Goal: Task Accomplishment & Management: Use online tool/utility

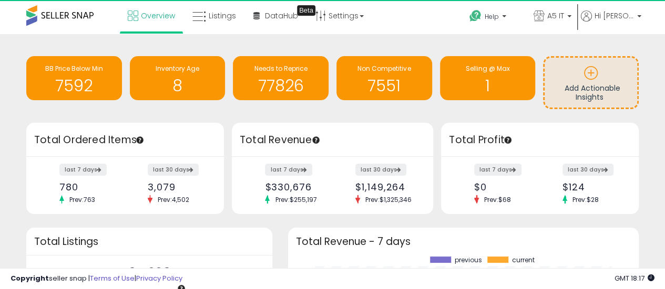
scroll to position [146, 329]
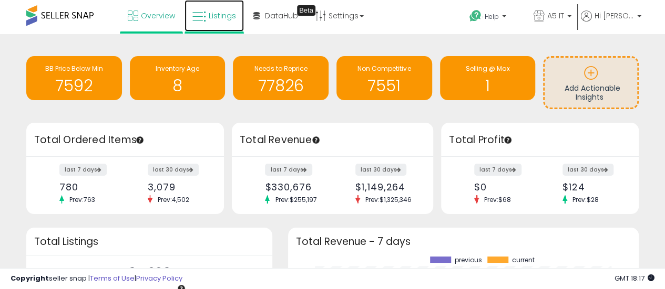
click at [216, 8] on link "Listings" at bounding box center [213, 16] width 59 height 32
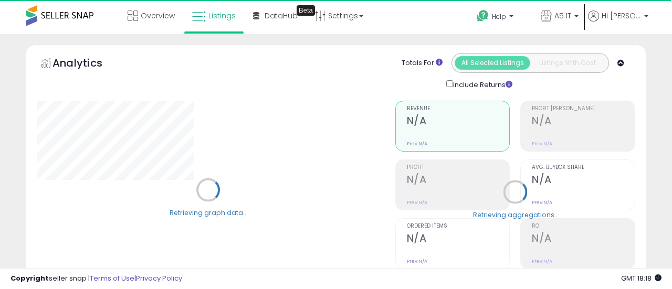
type input "*******"
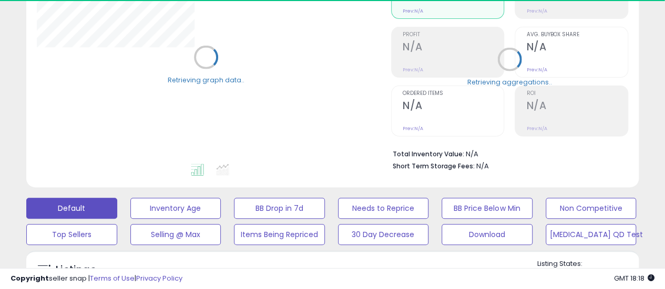
scroll to position [158, 0]
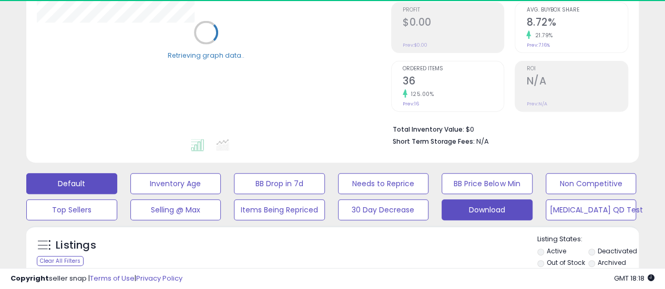
click at [460, 200] on button "Download" at bounding box center [486, 210] width 91 height 21
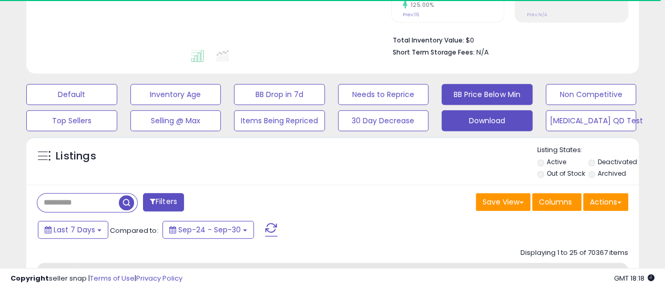
scroll to position [315, 0]
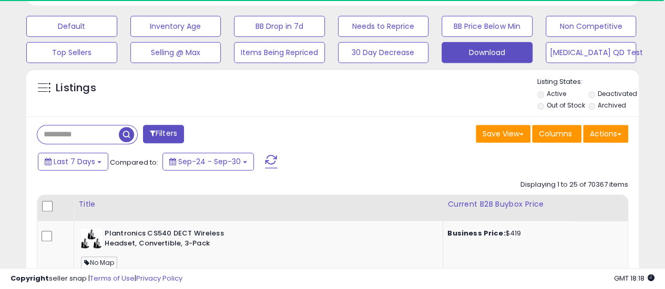
click at [611, 134] on button "Actions" at bounding box center [605, 134] width 45 height 18
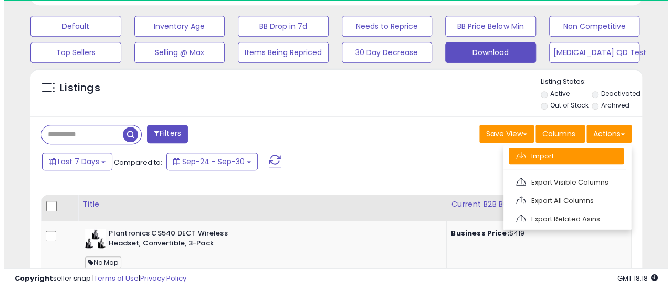
scroll to position [215, 354]
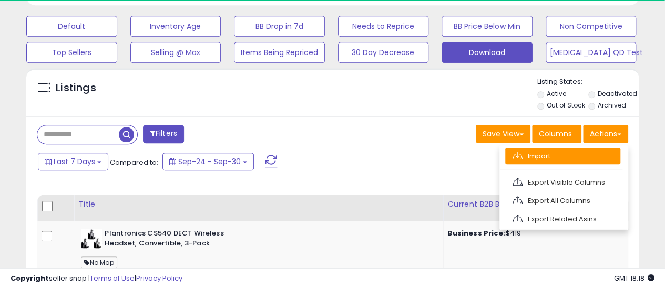
click at [565, 162] on link "Import" at bounding box center [562, 156] width 115 height 16
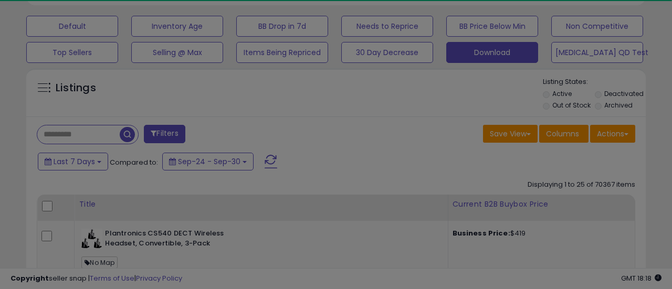
scroll to position [215, 358]
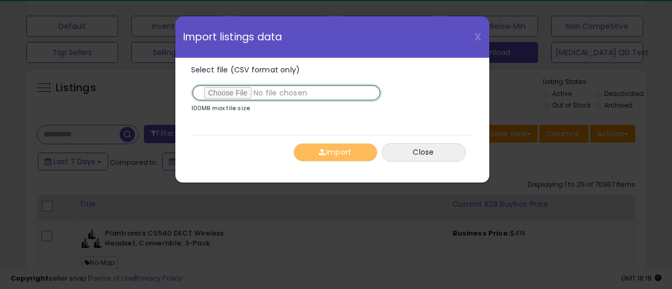
click at [232, 92] on input "Select file (CSV format only)" at bounding box center [286, 93] width 191 height 18
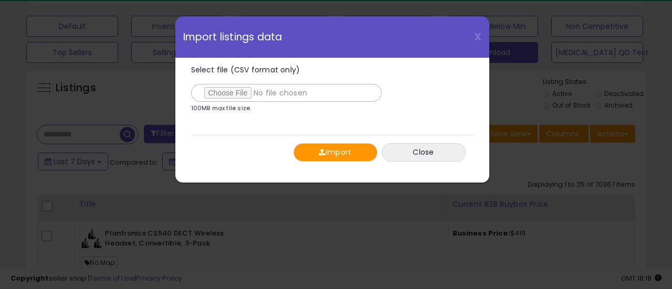
click at [316, 149] on button "Import" at bounding box center [336, 152] width 84 height 18
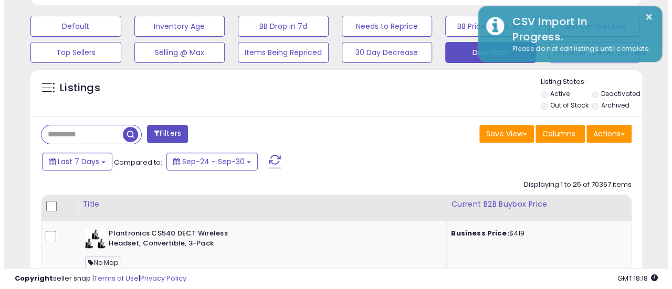
scroll to position [525098, 524959]
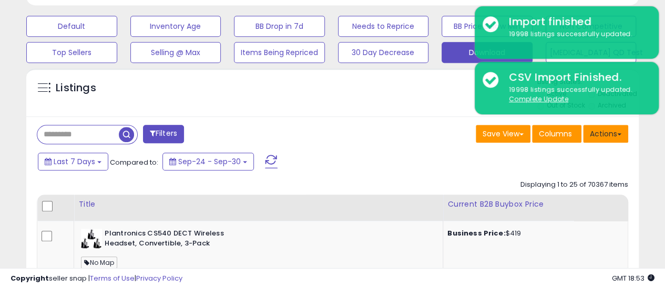
click at [586, 134] on button "Actions" at bounding box center [605, 134] width 45 height 18
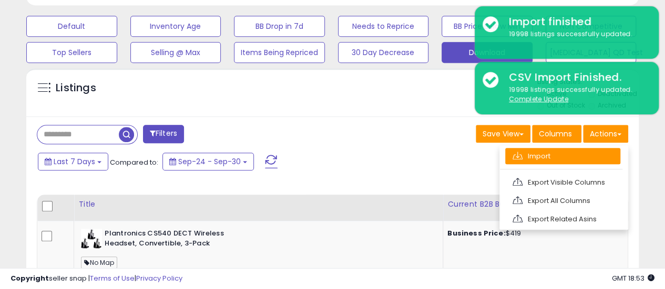
click at [571, 150] on link "Import" at bounding box center [562, 156] width 115 height 16
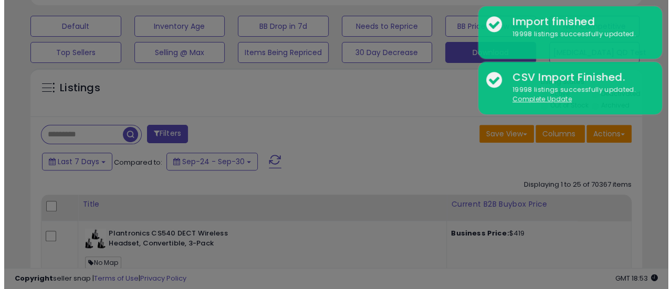
scroll to position [215, 358]
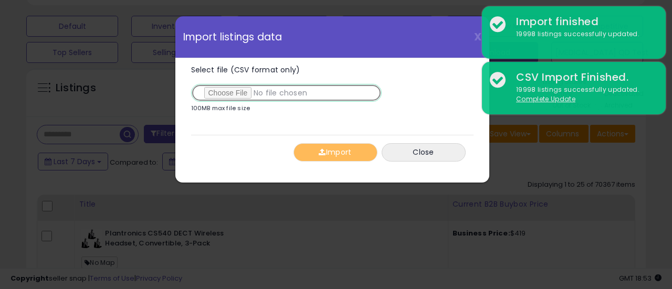
click at [235, 91] on input "Select file (CSV format only)" at bounding box center [286, 93] width 191 height 18
type input "**********"
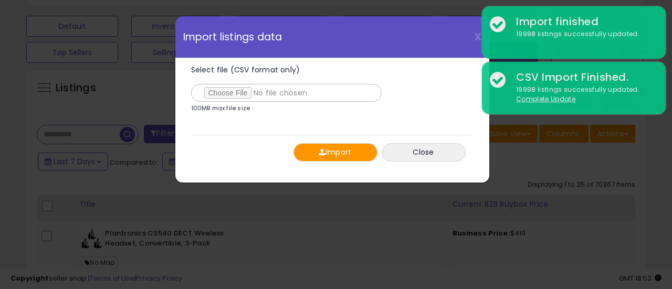
click at [331, 151] on button "Import" at bounding box center [336, 152] width 84 height 18
